Goal: Task Accomplishment & Management: Manage account settings

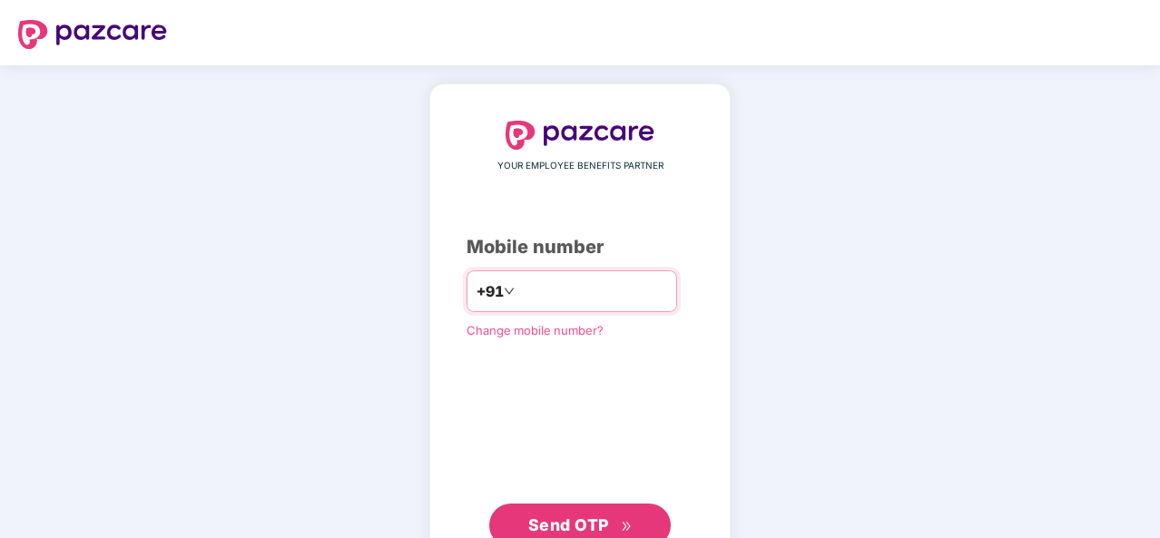
type input "**********"
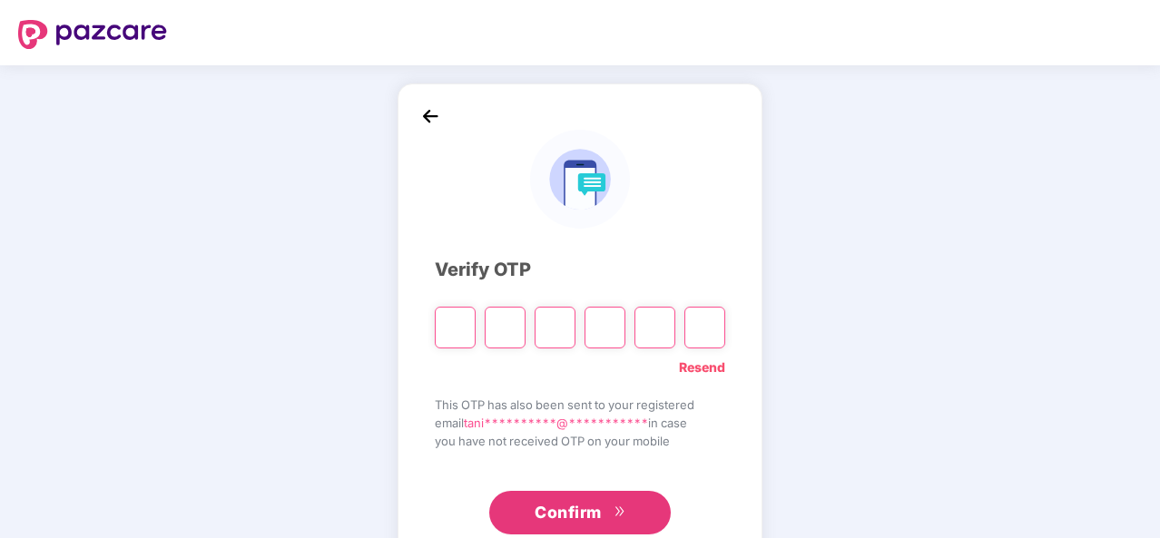
type input "*"
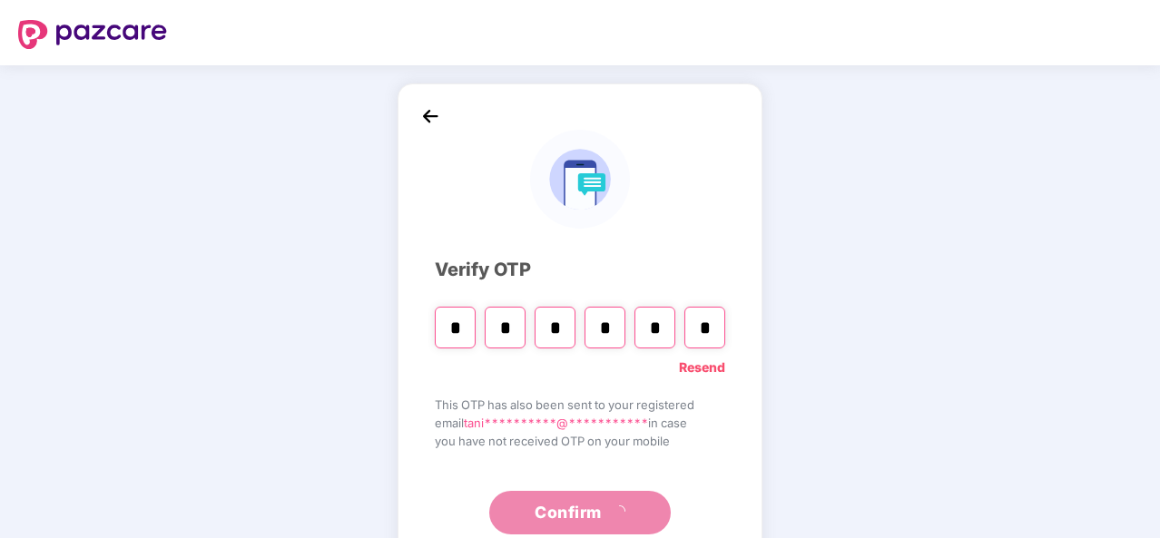
type input "*"
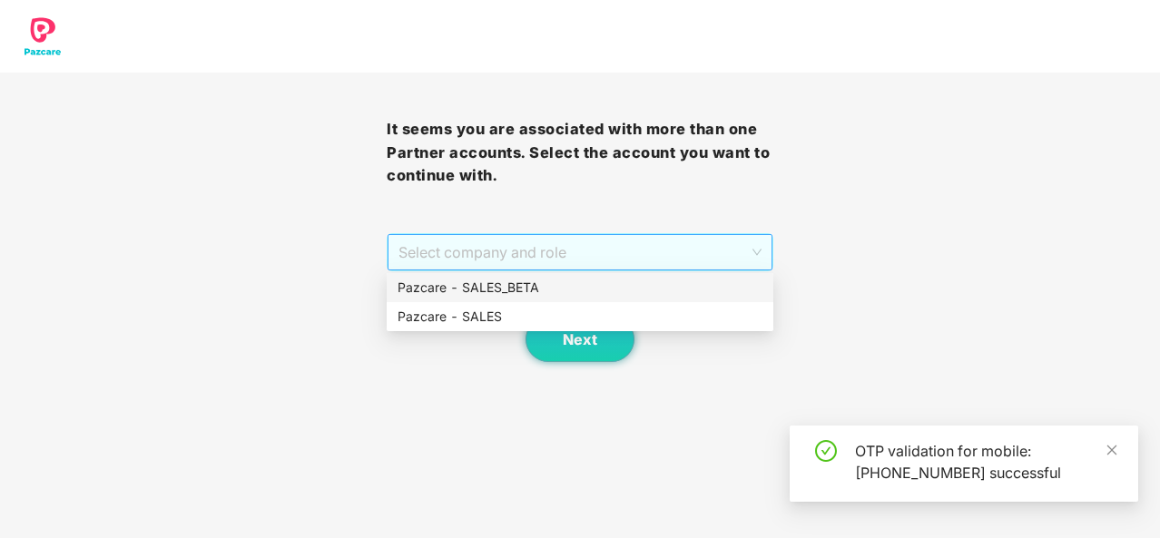
click at [701, 237] on span "Select company and role" at bounding box center [580, 252] width 363 height 34
click at [542, 306] on div "Pazcare - SALES" at bounding box center [580, 316] width 387 height 29
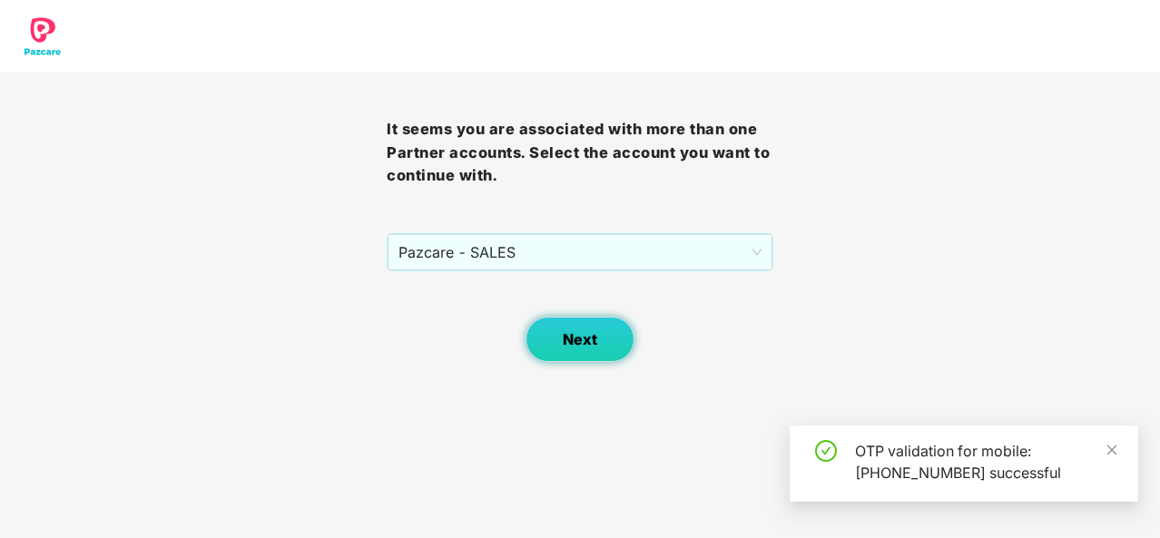
click at [601, 358] on button "Next" at bounding box center [580, 339] width 109 height 45
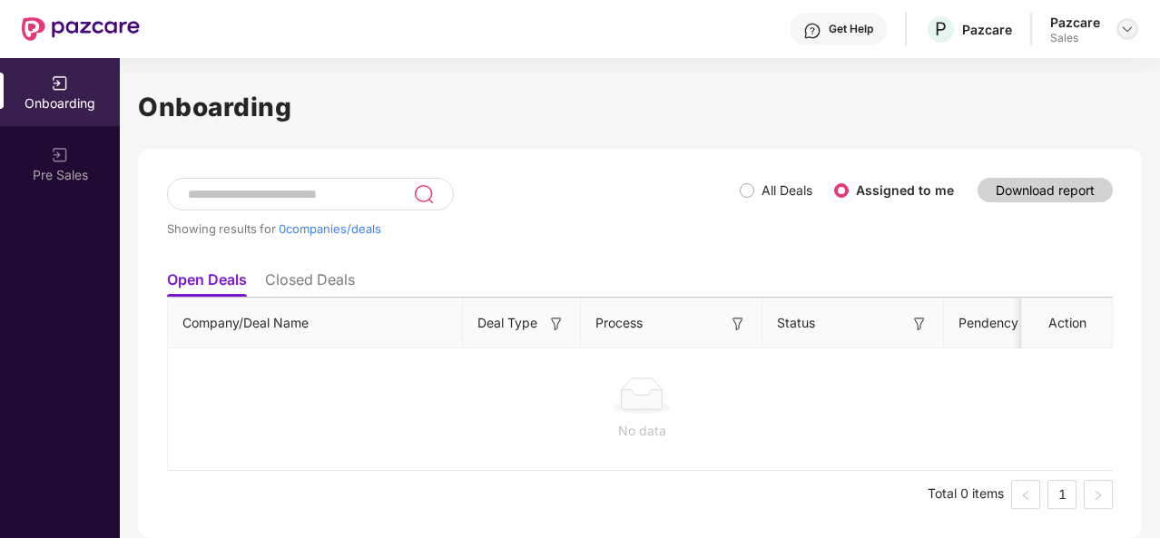
click at [1123, 28] on img at bounding box center [1127, 29] width 15 height 15
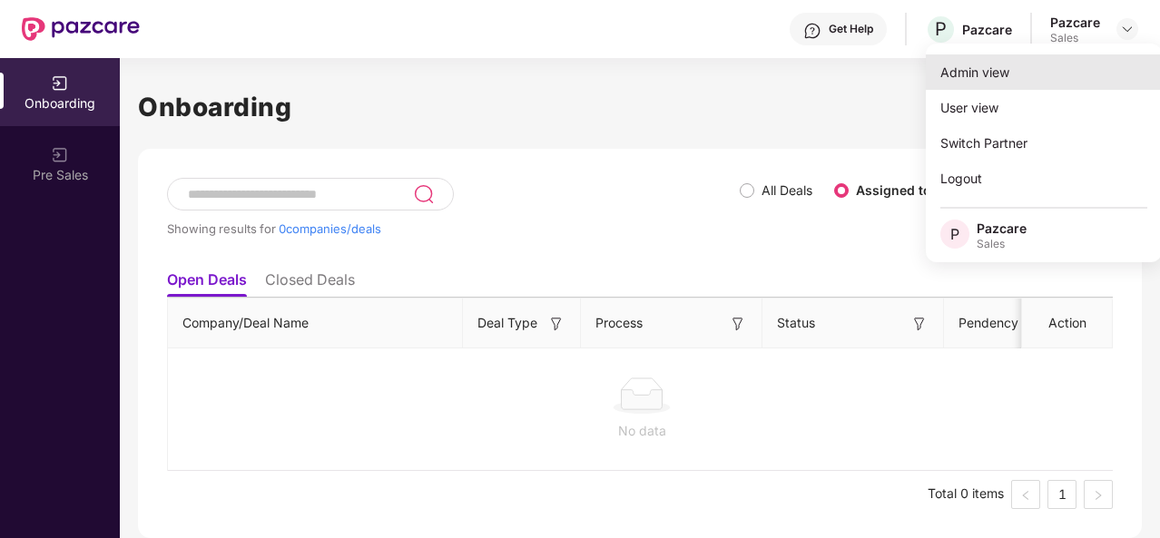
click at [988, 81] on div "Admin view" at bounding box center [1044, 71] width 236 height 35
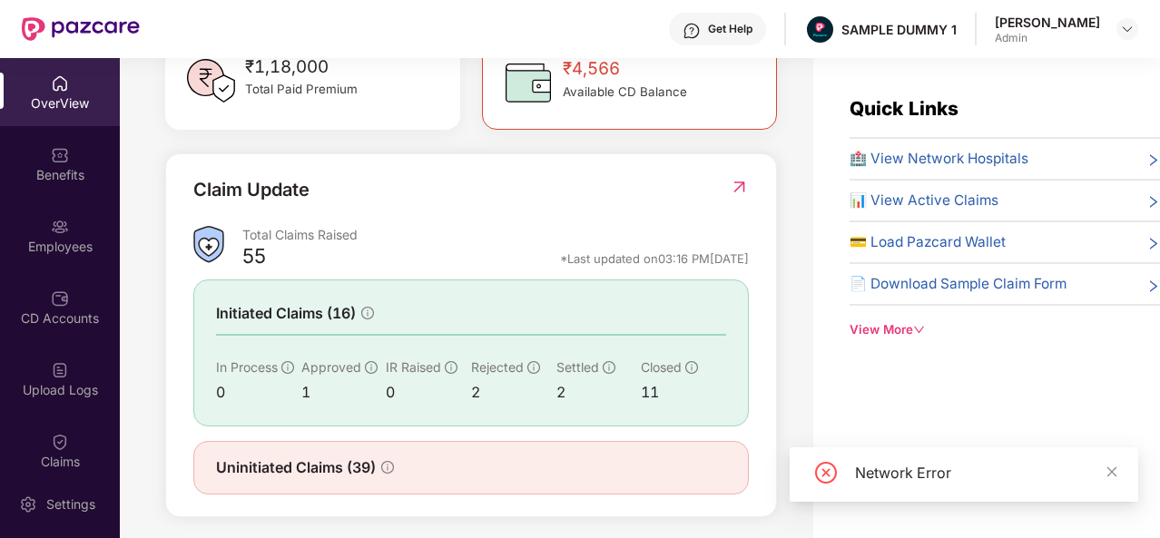
scroll to position [565, 0]
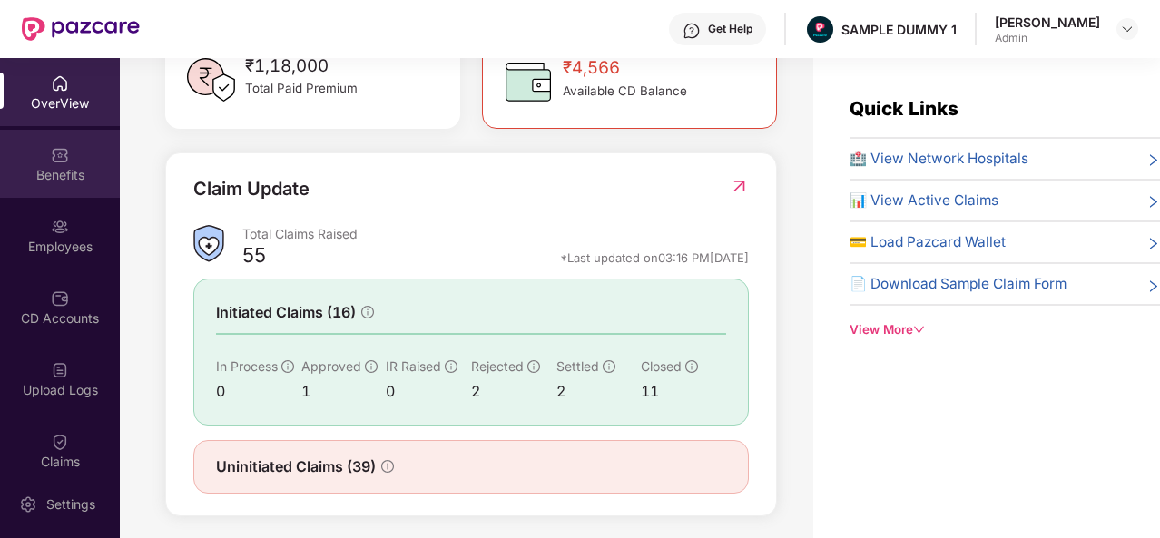
click at [51, 147] on img at bounding box center [60, 155] width 18 height 18
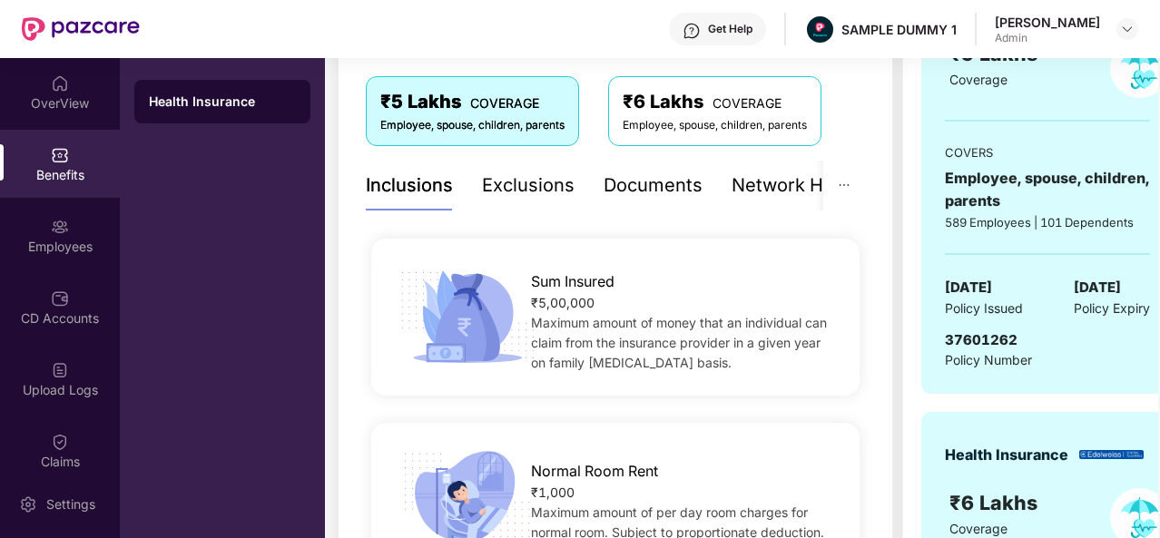
scroll to position [297, 0]
click at [531, 184] on div "Exclusions" at bounding box center [528, 186] width 93 height 28
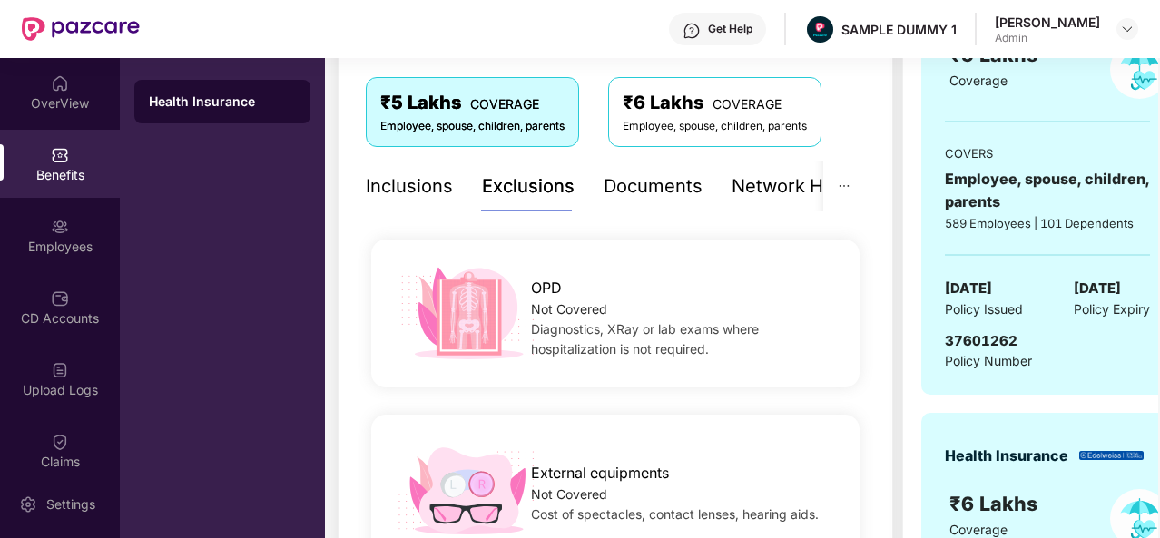
click at [677, 193] on div "Documents" at bounding box center [653, 186] width 99 height 28
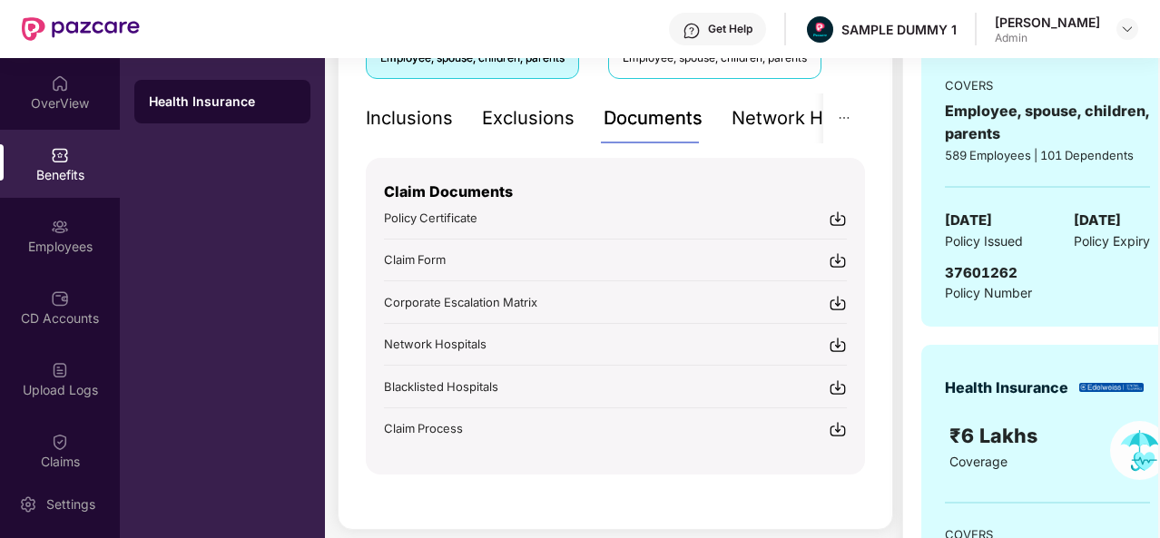
scroll to position [351, 0]
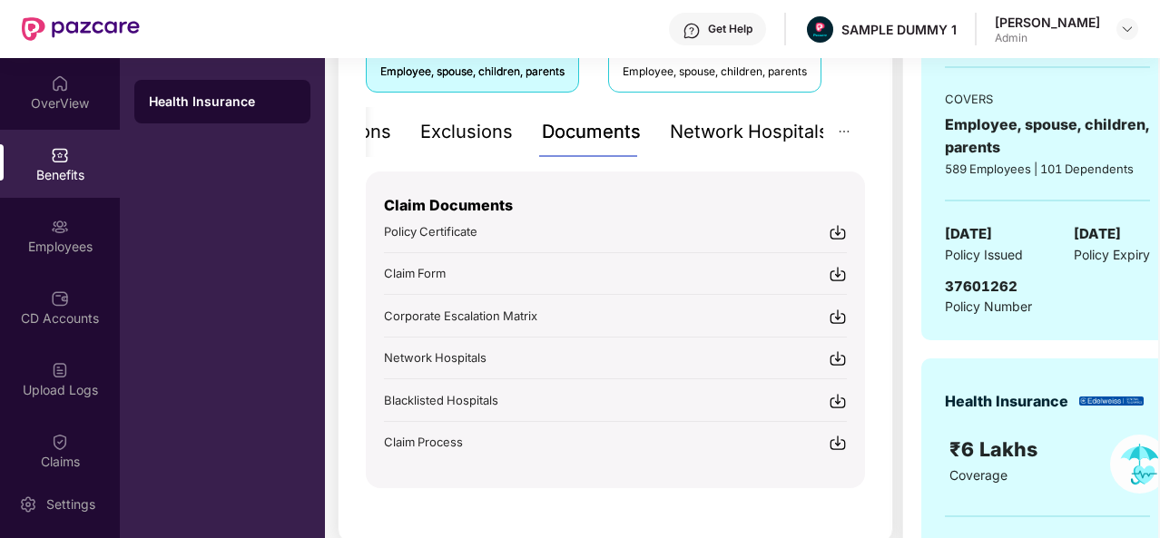
click at [783, 131] on div "Network Hospitals" at bounding box center [749, 132] width 159 height 28
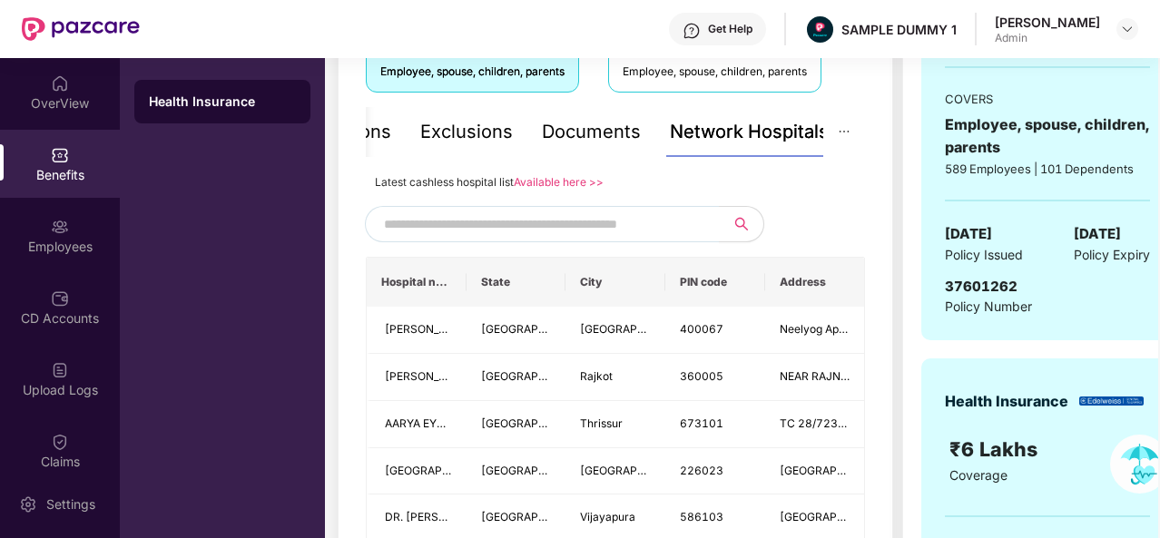
click at [470, 224] on input "text" at bounding box center [539, 224] width 310 height 27
click at [588, 123] on div "Documents" at bounding box center [591, 132] width 99 height 28
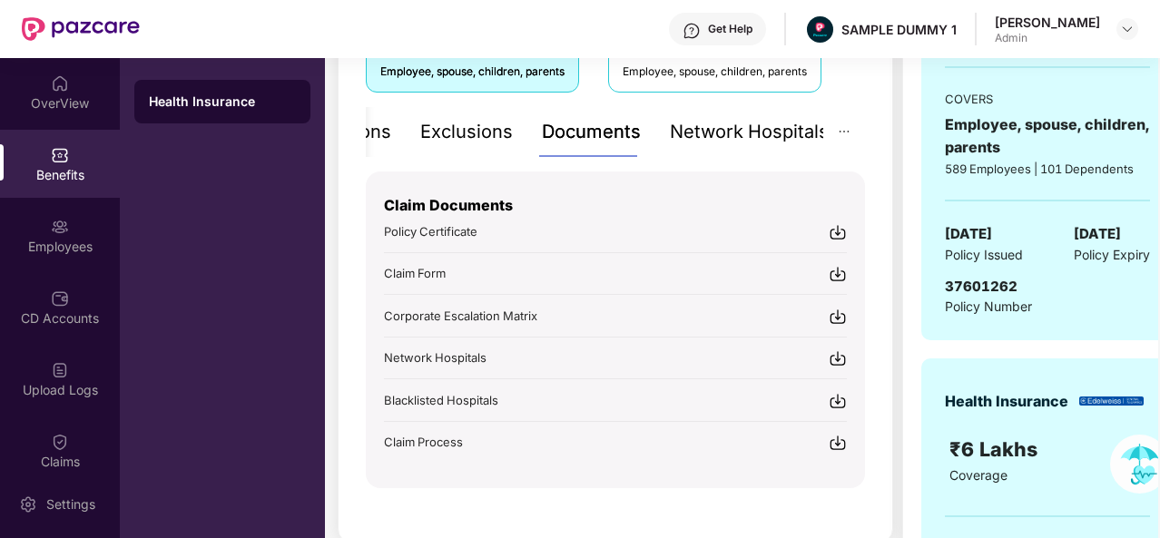
click at [460, 139] on div "Exclusions" at bounding box center [466, 132] width 93 height 28
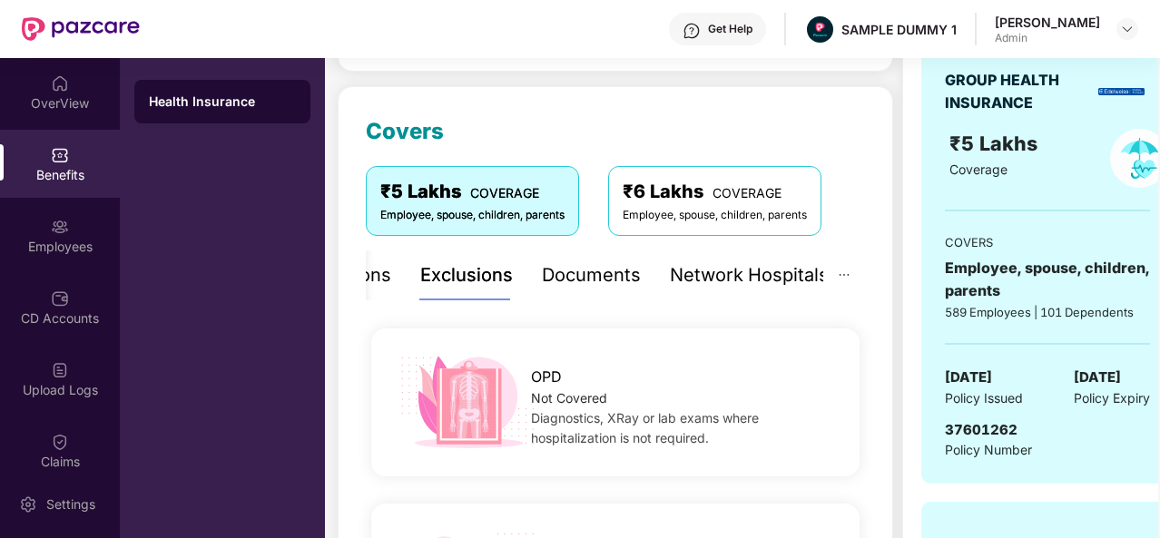
scroll to position [207, 0]
click at [705, 271] on div "Network Hospitals" at bounding box center [749, 276] width 159 height 28
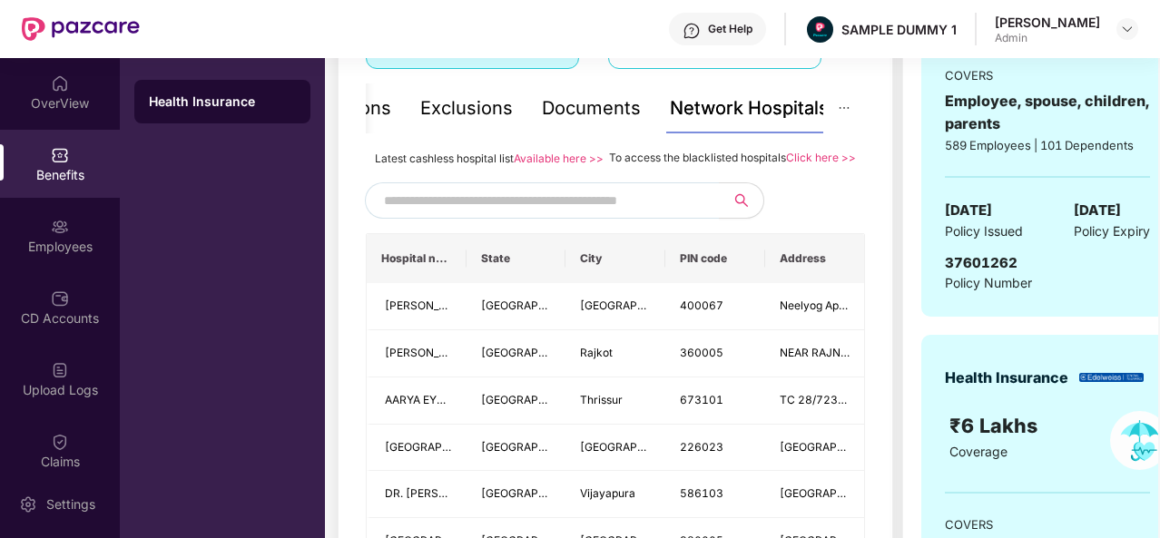
scroll to position [374, 0]
click at [429, 95] on div "Exclusions" at bounding box center [466, 109] width 93 height 28
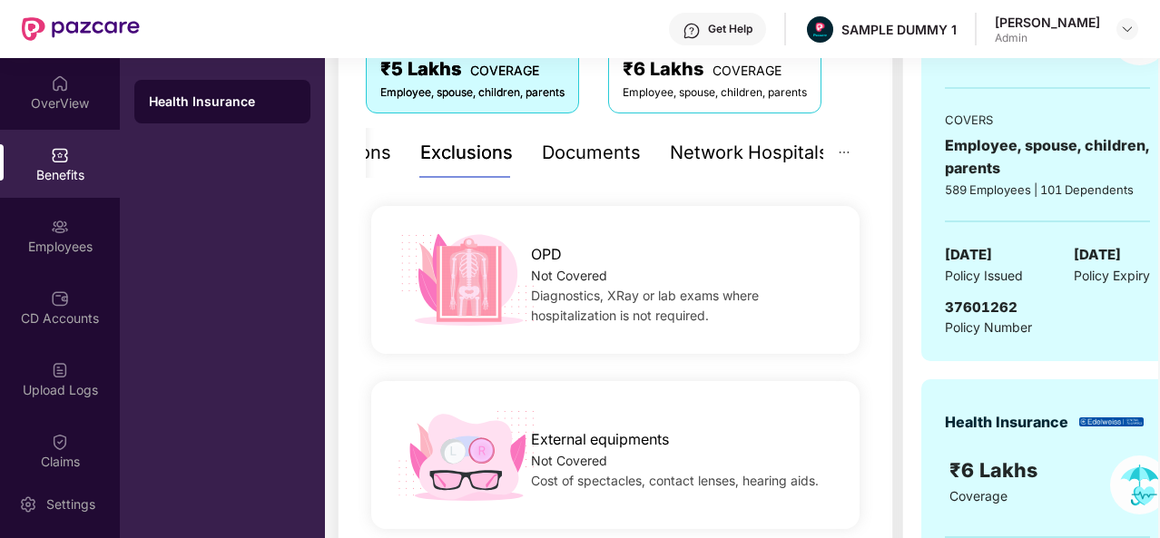
scroll to position [379, 0]
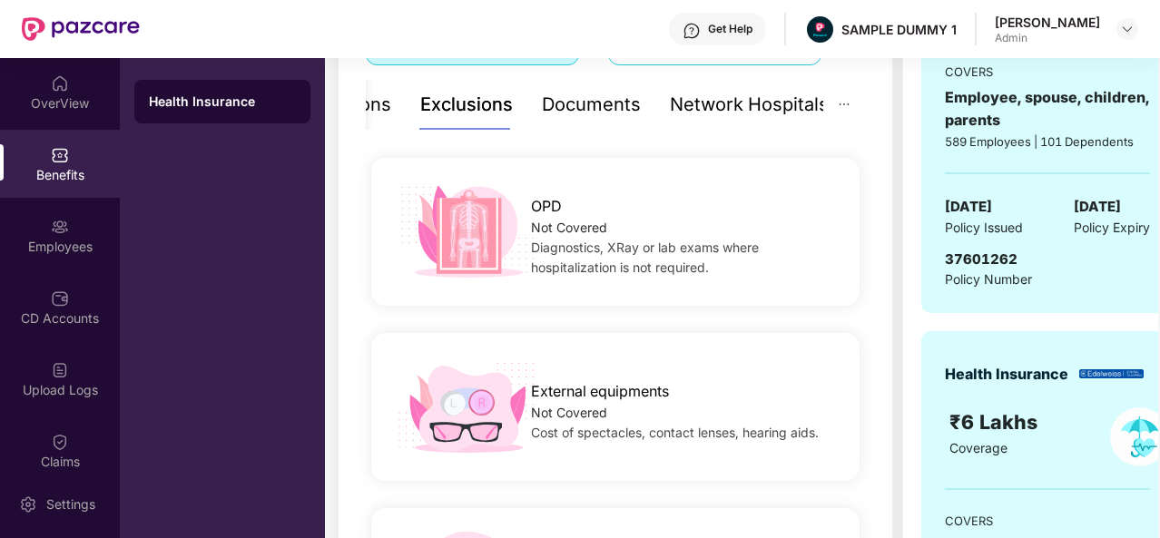
click at [377, 92] on div "Inclusions" at bounding box center [347, 105] width 87 height 28
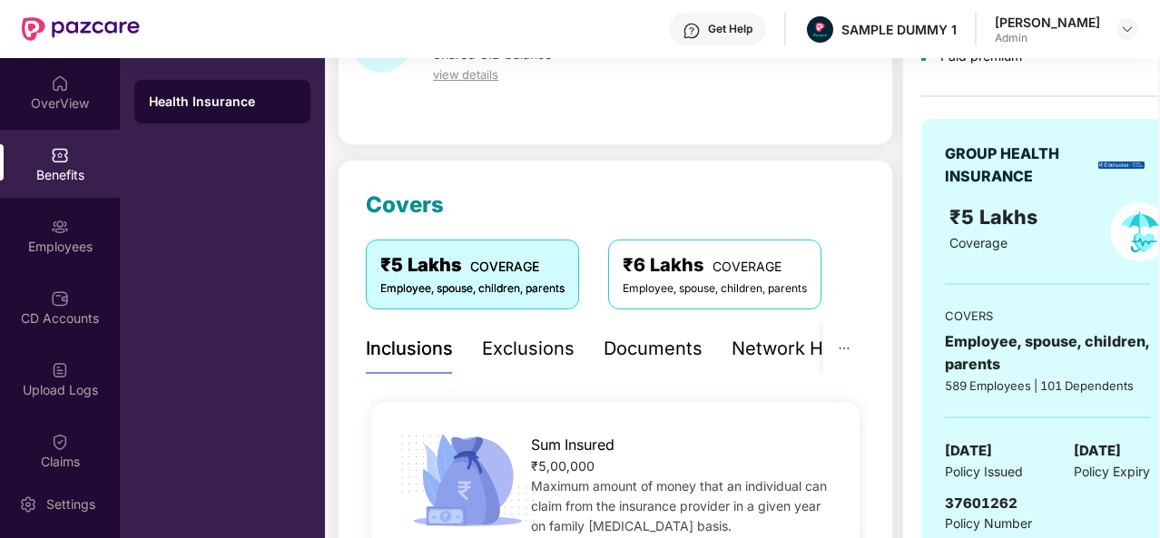
scroll to position [102, 0]
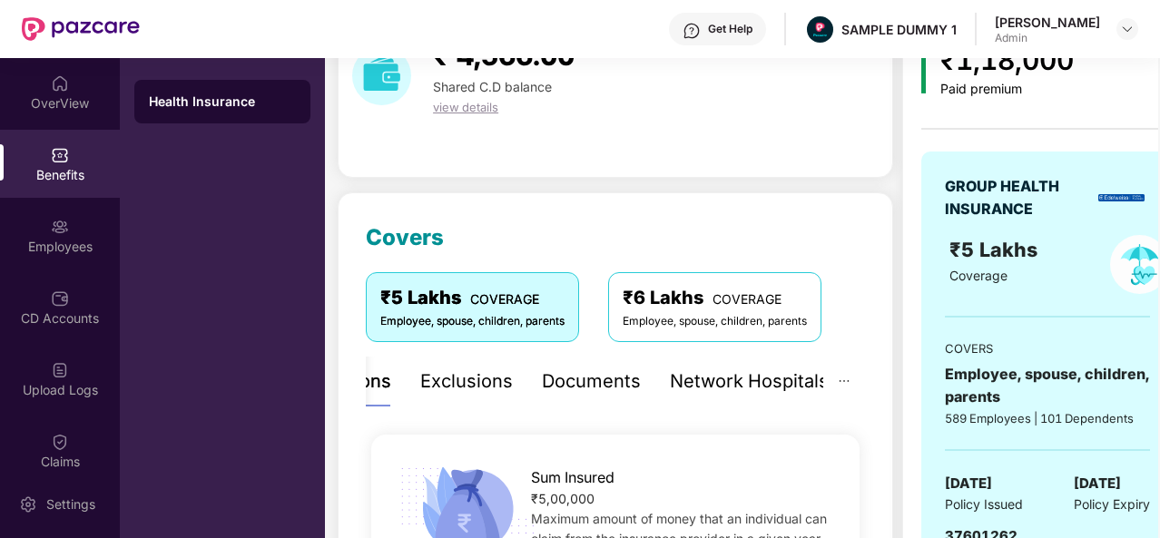
click at [714, 377] on div "Network Hospitals" at bounding box center [749, 382] width 159 height 28
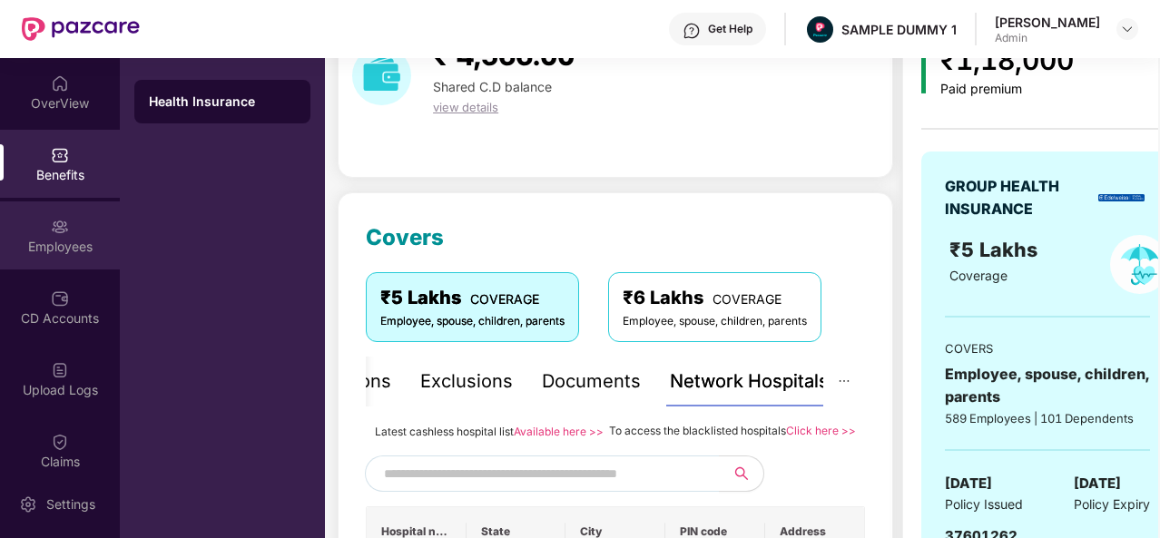
click at [22, 219] on div "Employees" at bounding box center [60, 236] width 120 height 68
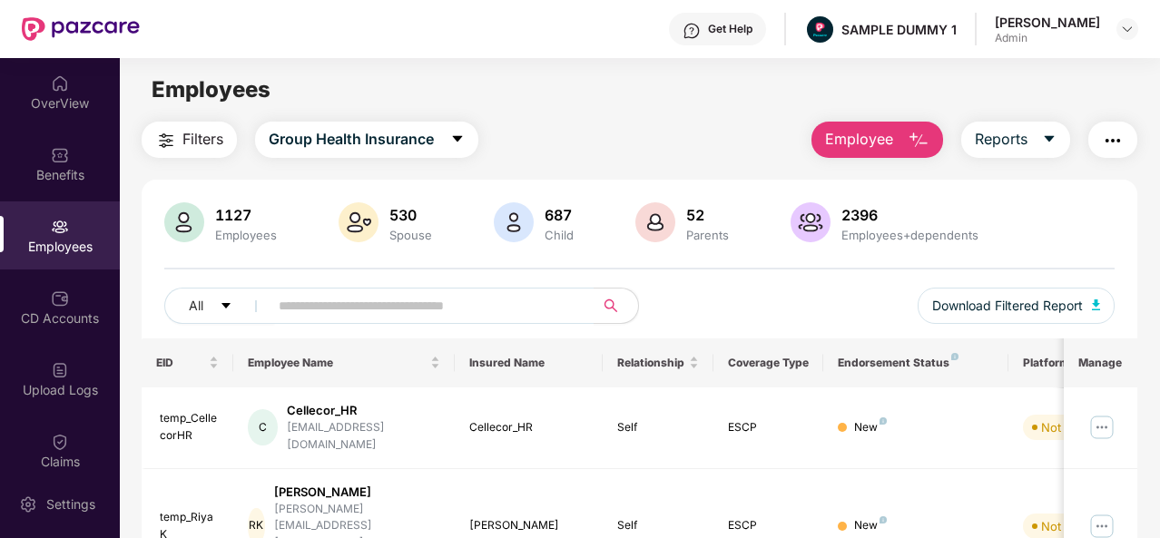
click at [885, 131] on span "Employee" at bounding box center [859, 139] width 68 height 23
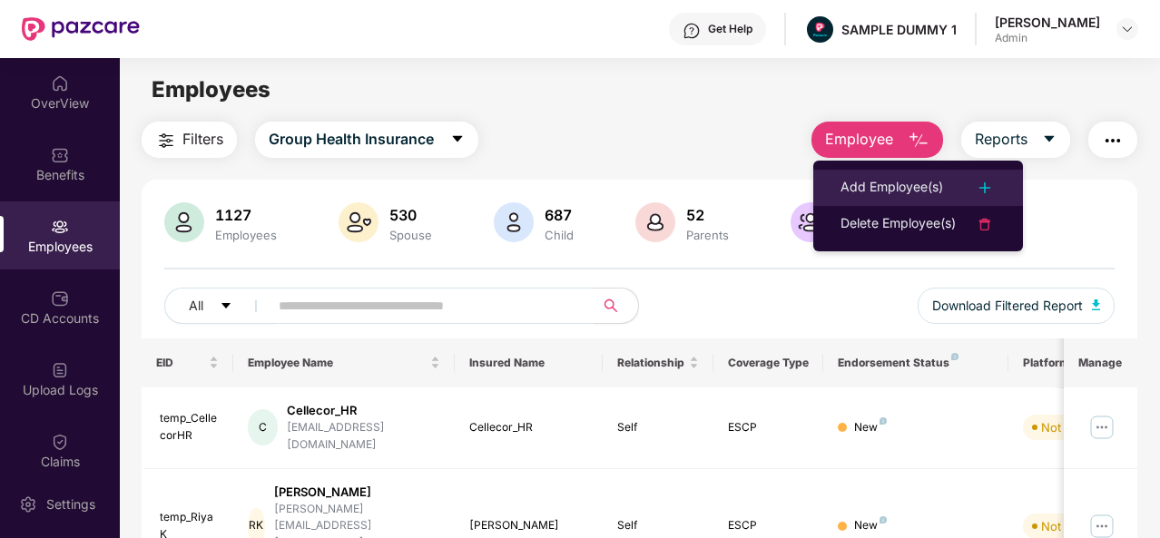
click at [904, 172] on li "Add Employee(s)" at bounding box center [918, 188] width 210 height 36
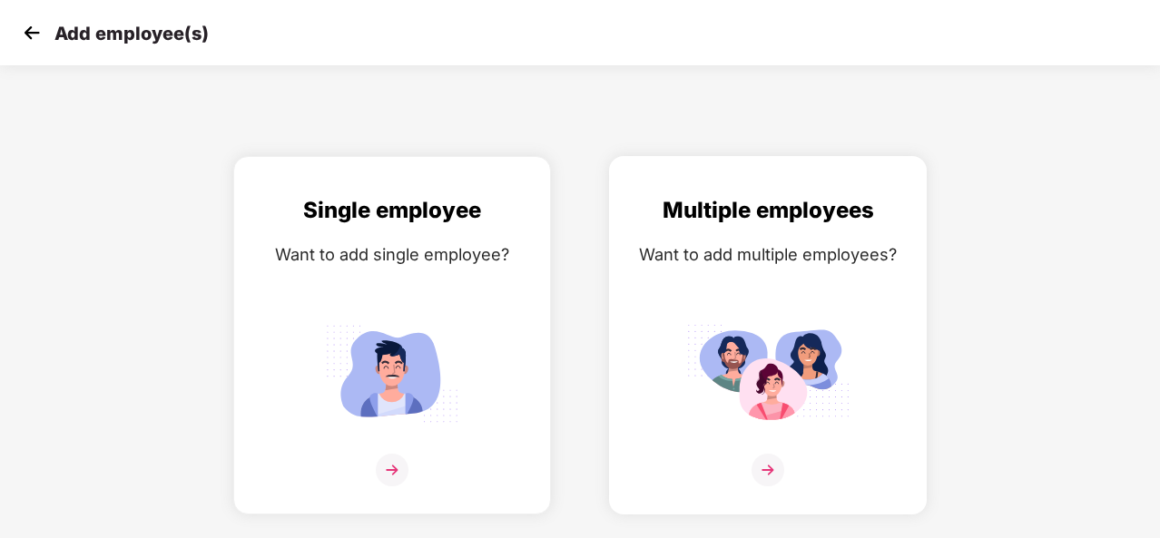
click at [765, 454] on img at bounding box center [768, 470] width 33 height 33
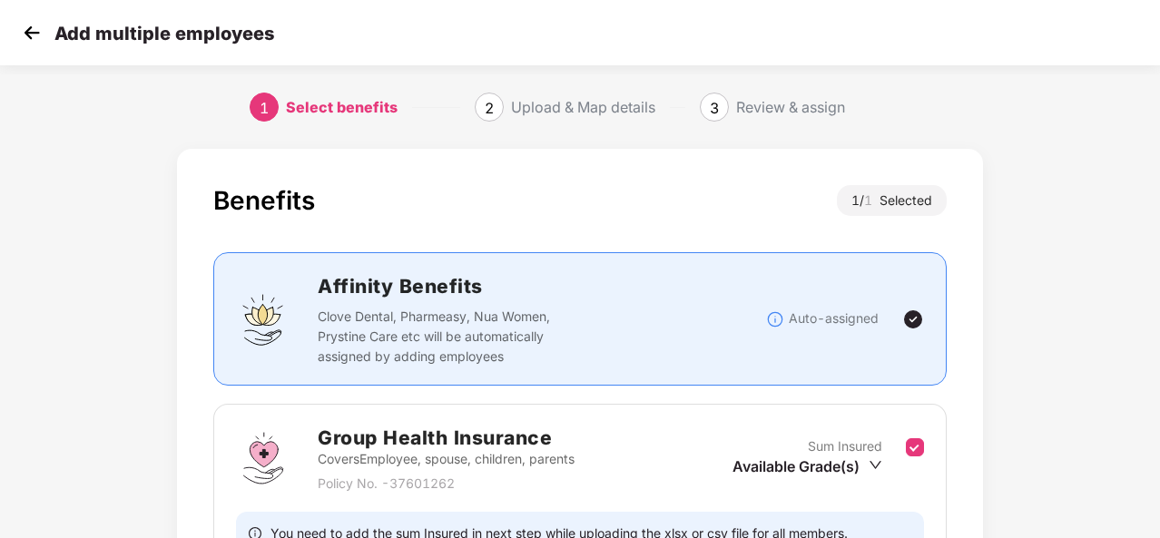
scroll to position [192, 0]
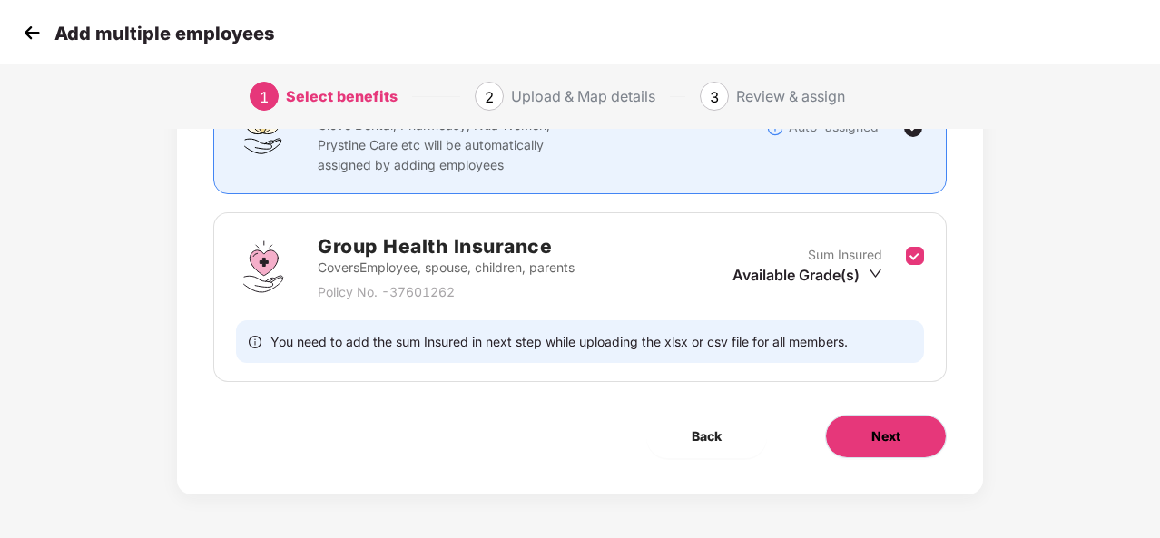
click at [886, 441] on span "Next" at bounding box center [885, 437] width 29 height 20
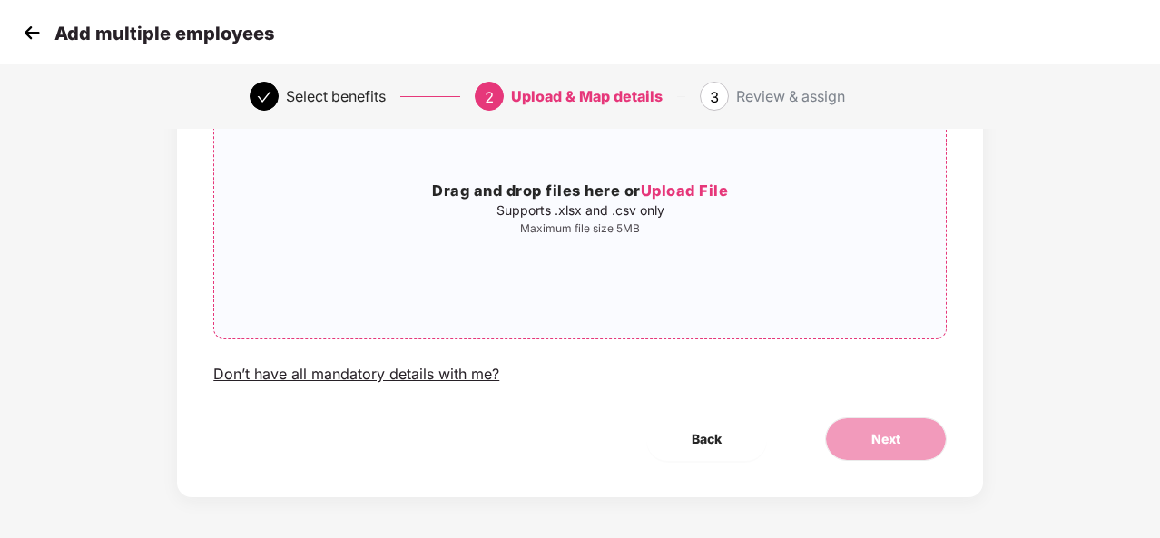
scroll to position [187, 0]
click at [39, 34] on img at bounding box center [31, 32] width 27 height 27
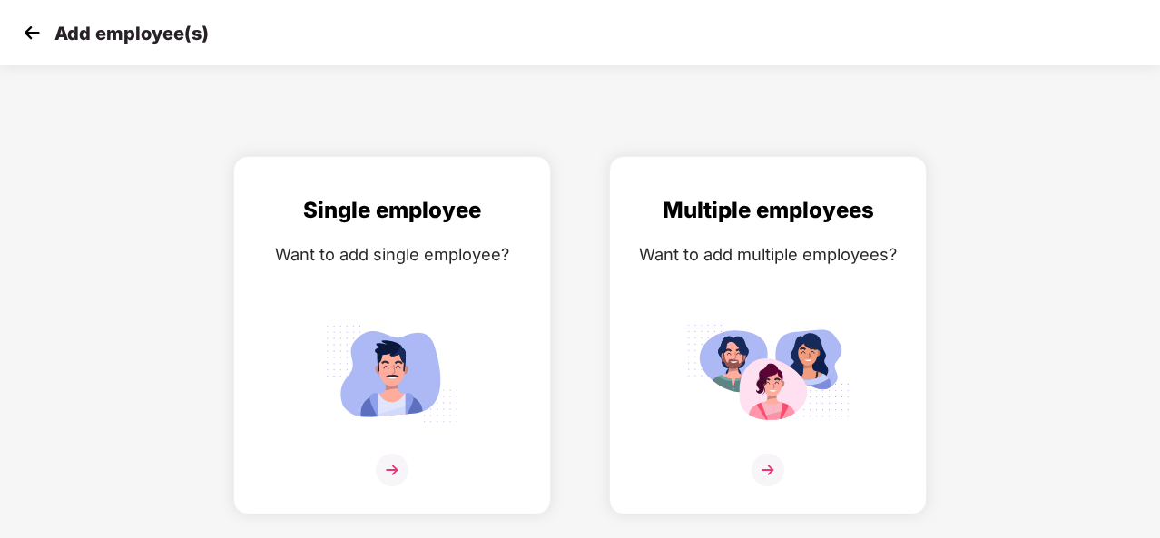
click at [38, 34] on img at bounding box center [31, 32] width 27 height 27
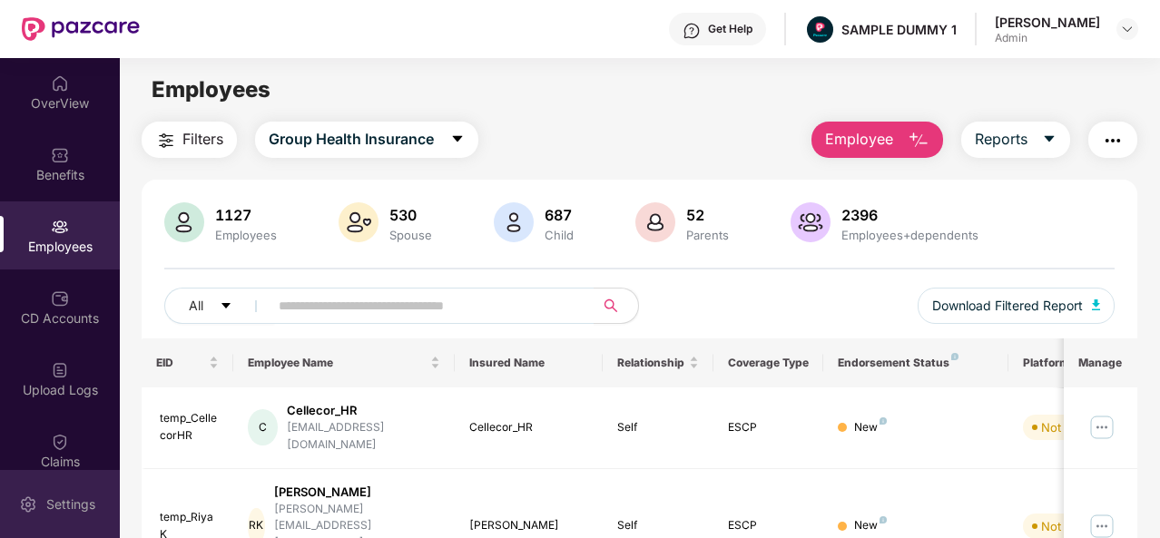
click at [69, 497] on div "Settings" at bounding box center [71, 505] width 60 height 18
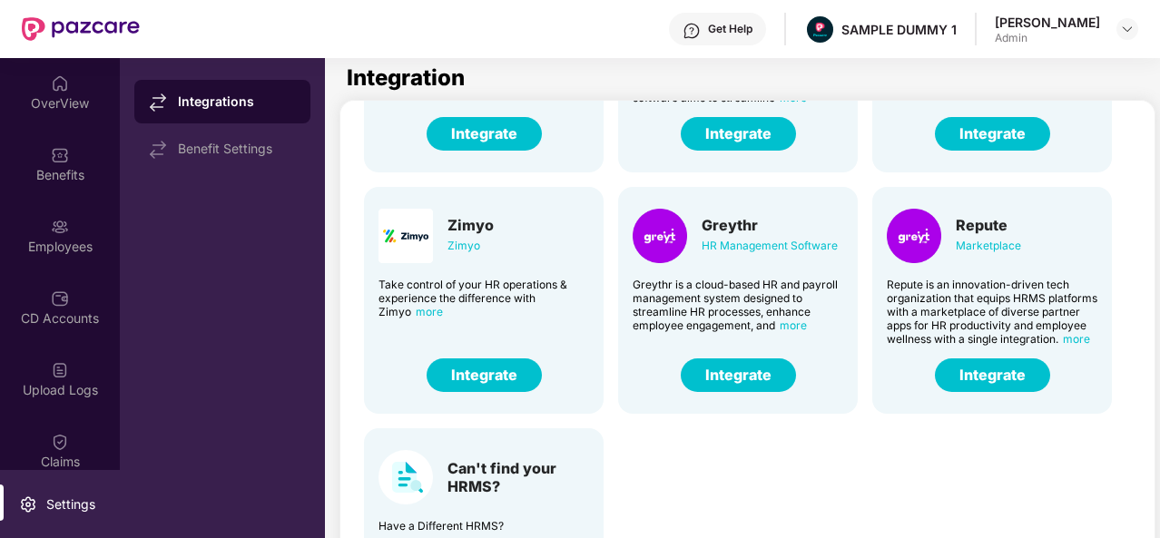
scroll to position [116, 0]
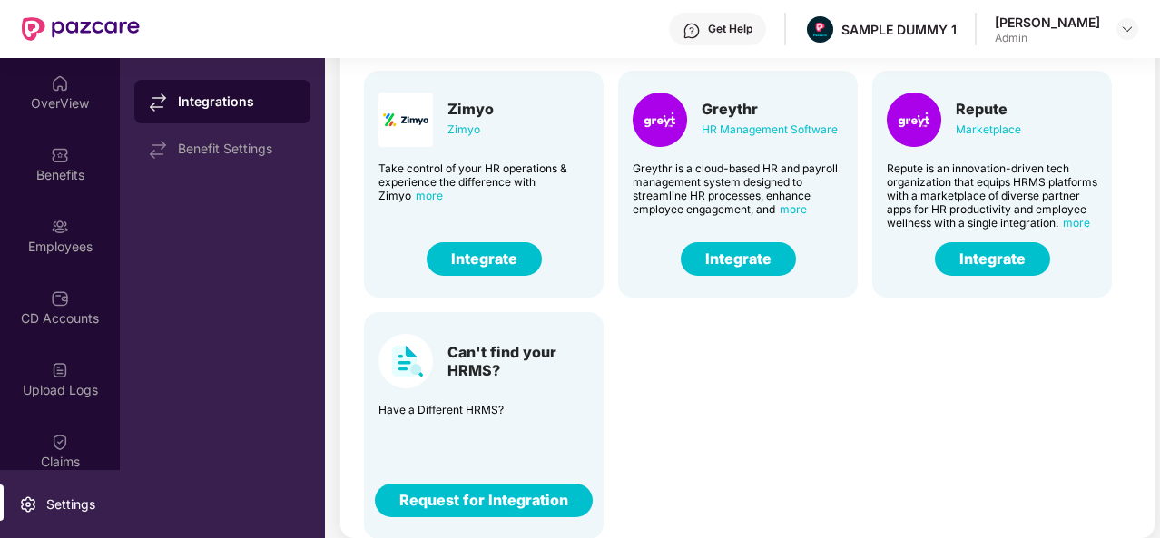
click at [472, 488] on button "Request for Integration" at bounding box center [484, 501] width 218 height 34
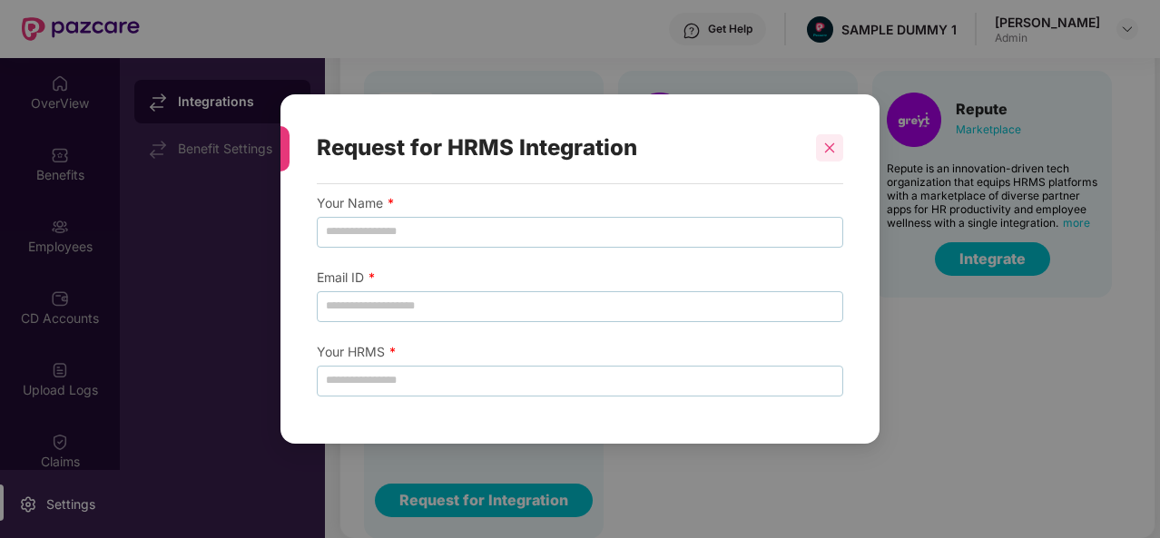
click at [832, 145] on icon "close" at bounding box center [830, 148] width 10 height 10
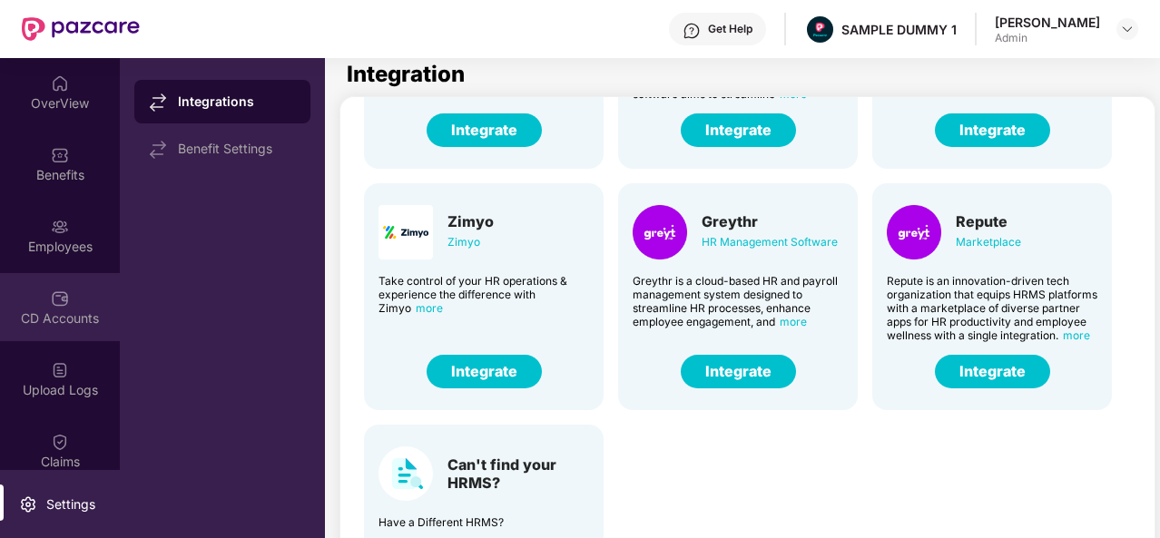
scroll to position [4, 0]
click at [79, 291] on div "CD Accounts" at bounding box center [60, 307] width 120 height 68
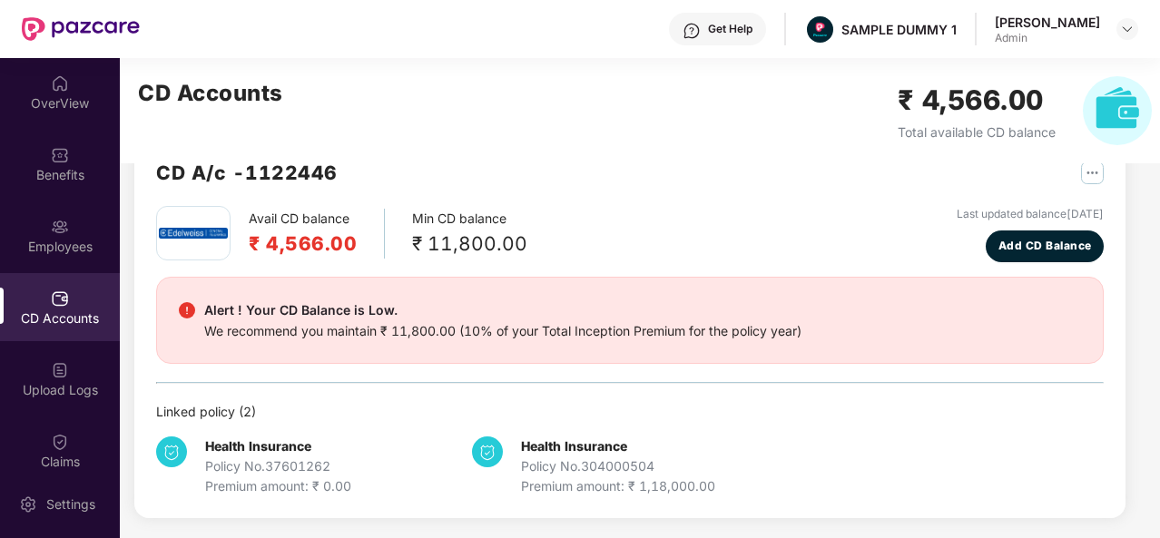
scroll to position [49, 0]
click at [1064, 241] on span "Add CD Balance" at bounding box center [1046, 246] width 94 height 17
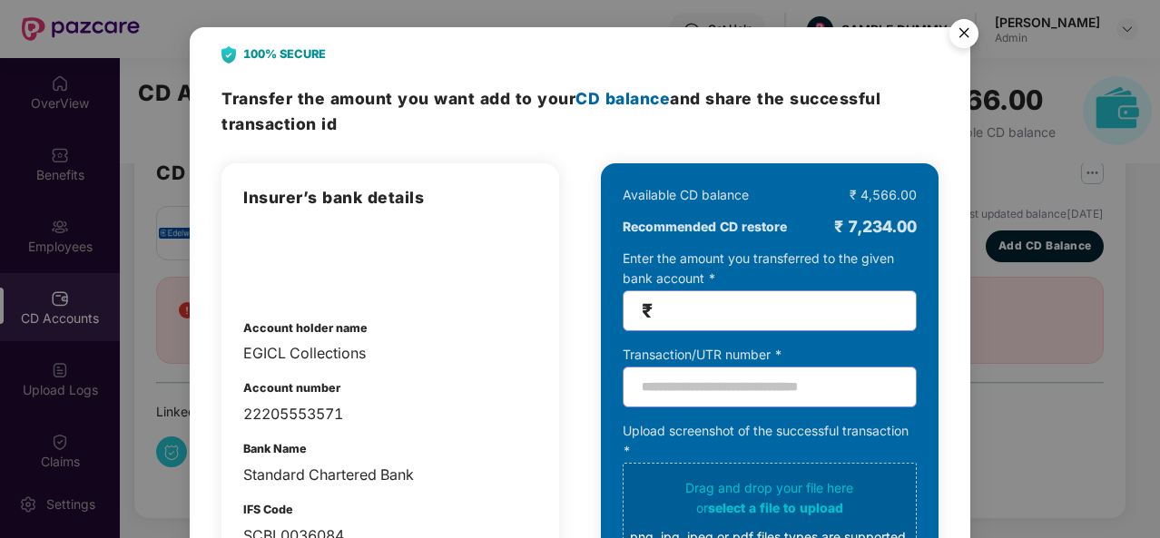
click at [957, 34] on img "Close" at bounding box center [964, 36] width 51 height 51
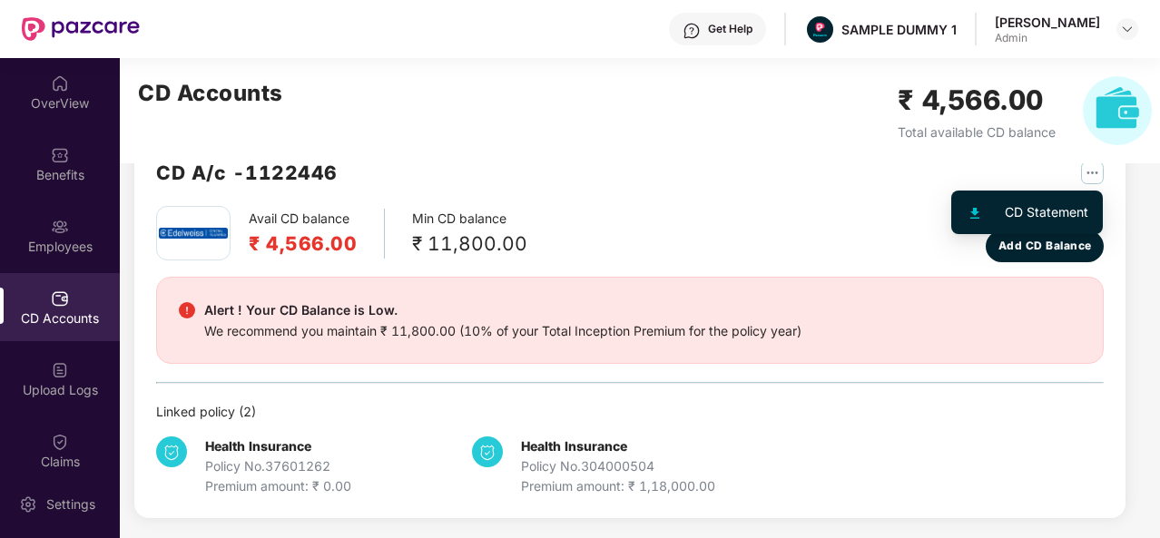
click at [1095, 174] on img "button" at bounding box center [1092, 173] width 23 height 23
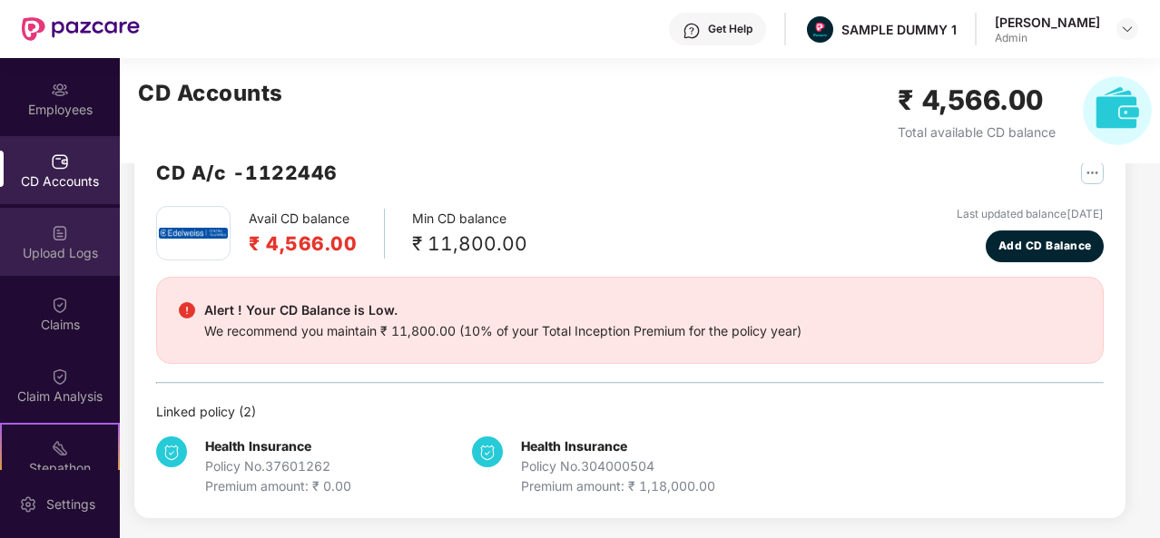
scroll to position [140, 0]
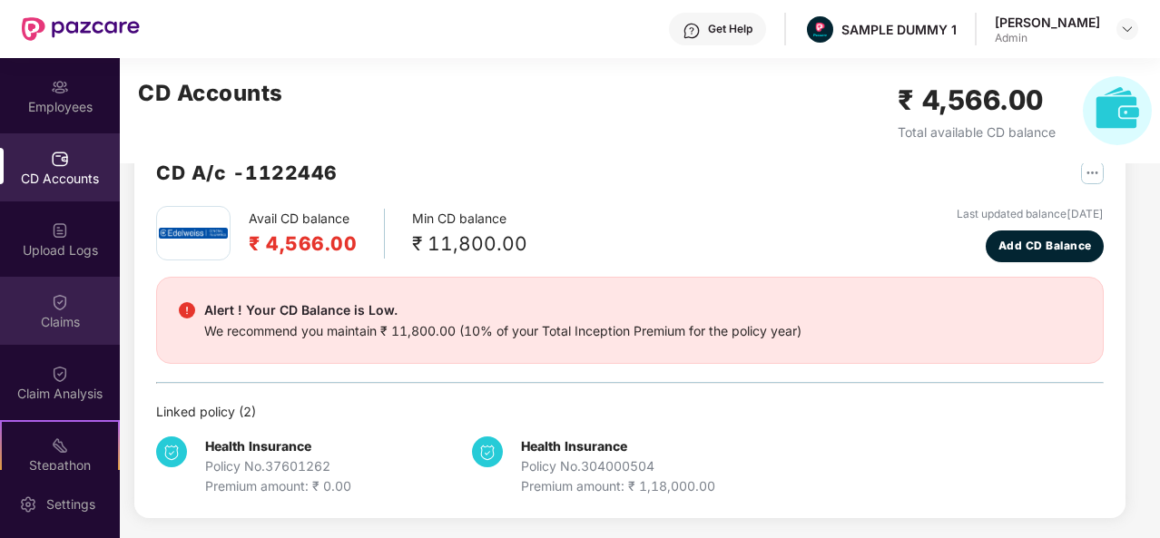
click at [67, 330] on div "Claims" at bounding box center [60, 322] width 120 height 18
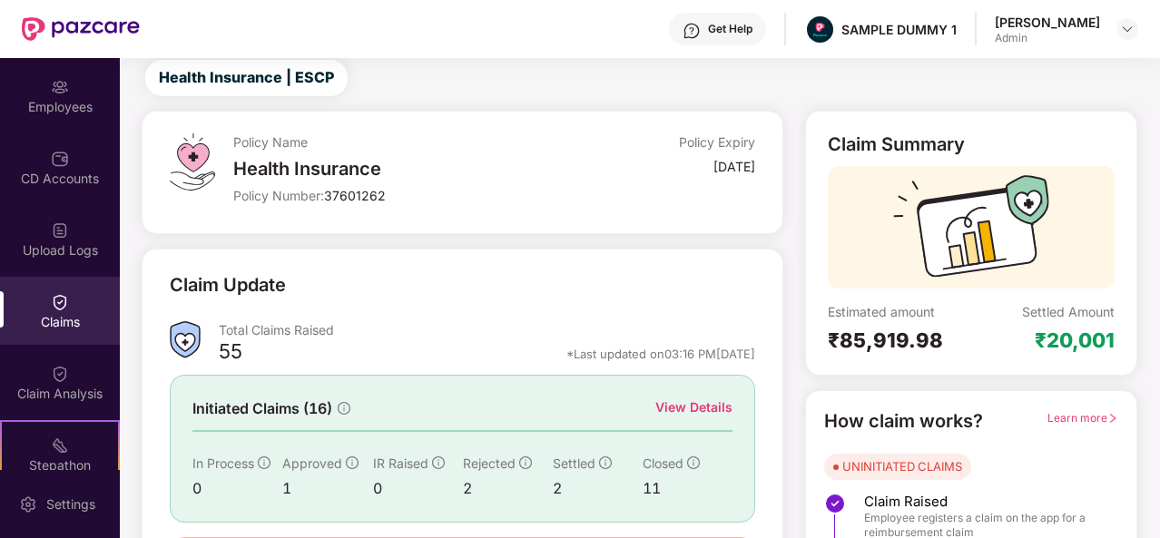
scroll to position [171, 0]
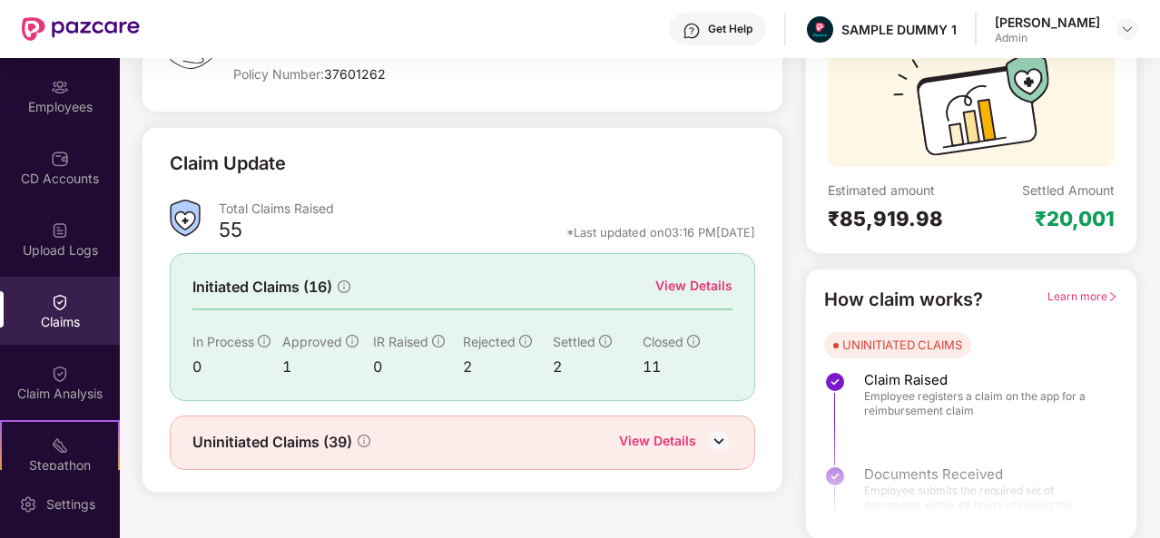
click at [684, 286] on div "View Details" at bounding box center [693, 286] width 77 height 20
